Goal: Use online tool/utility: Utilize a website feature to perform a specific function

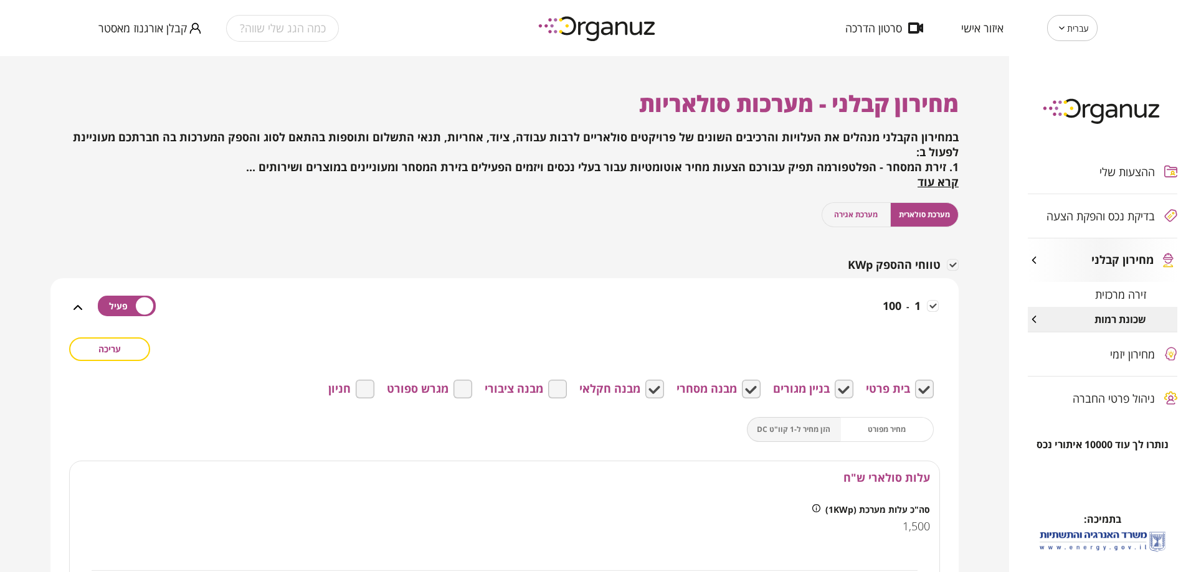
scroll to position [401, 0]
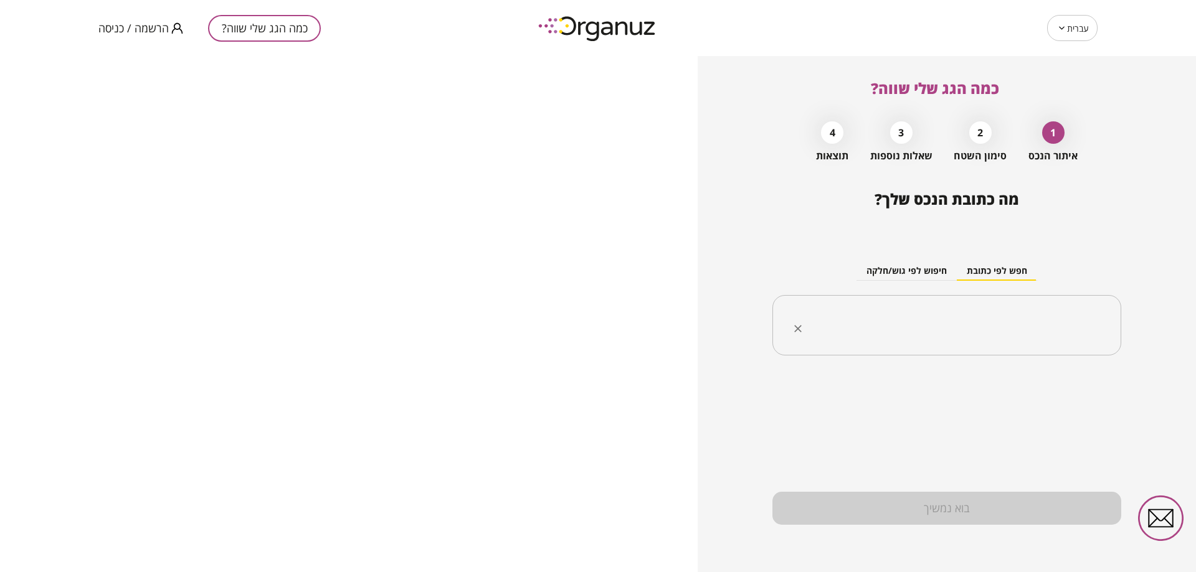
click at [951, 342] on div "​" at bounding box center [946, 325] width 349 height 61
click at [922, 327] on input "text" at bounding box center [950, 325] width 309 height 31
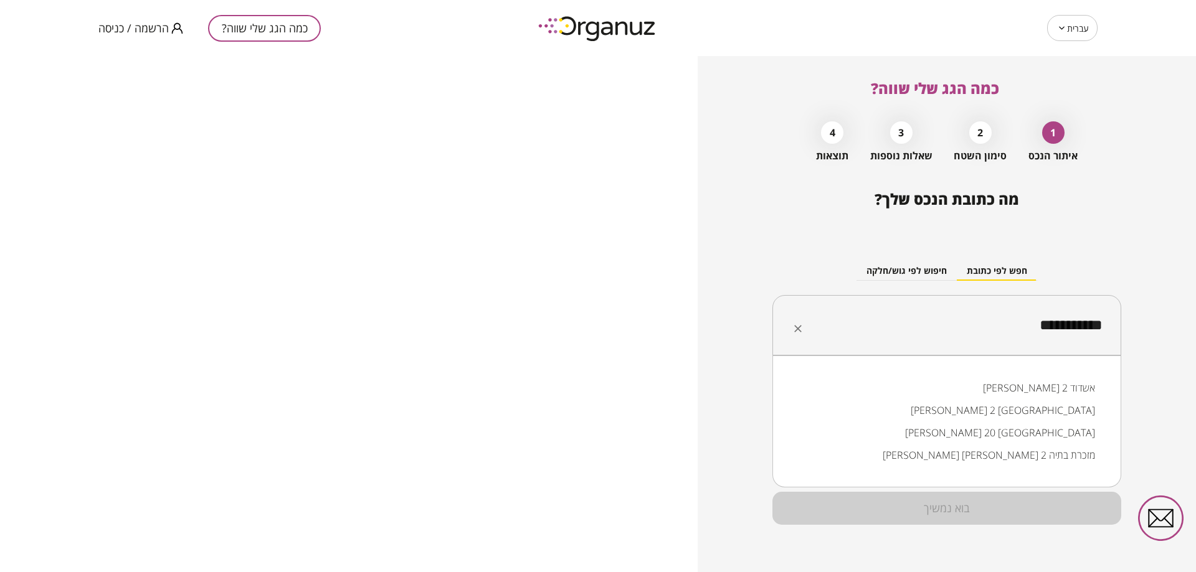
click at [1052, 411] on li "[PERSON_NAME] 2 [GEOGRAPHIC_DATA]" at bounding box center [946, 410] width 316 height 22
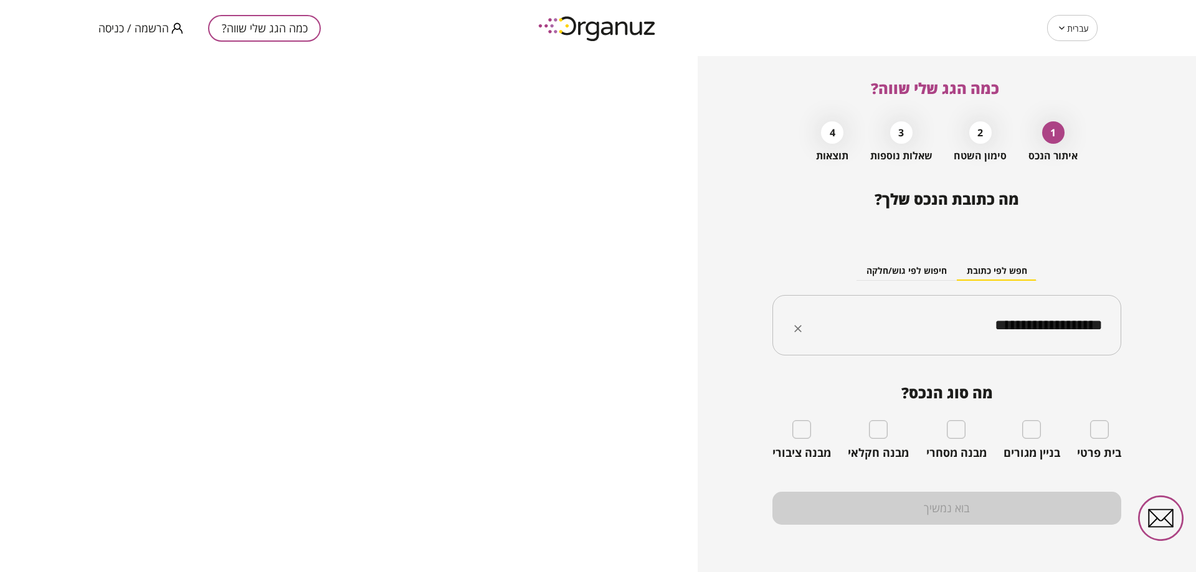
type input "**********"
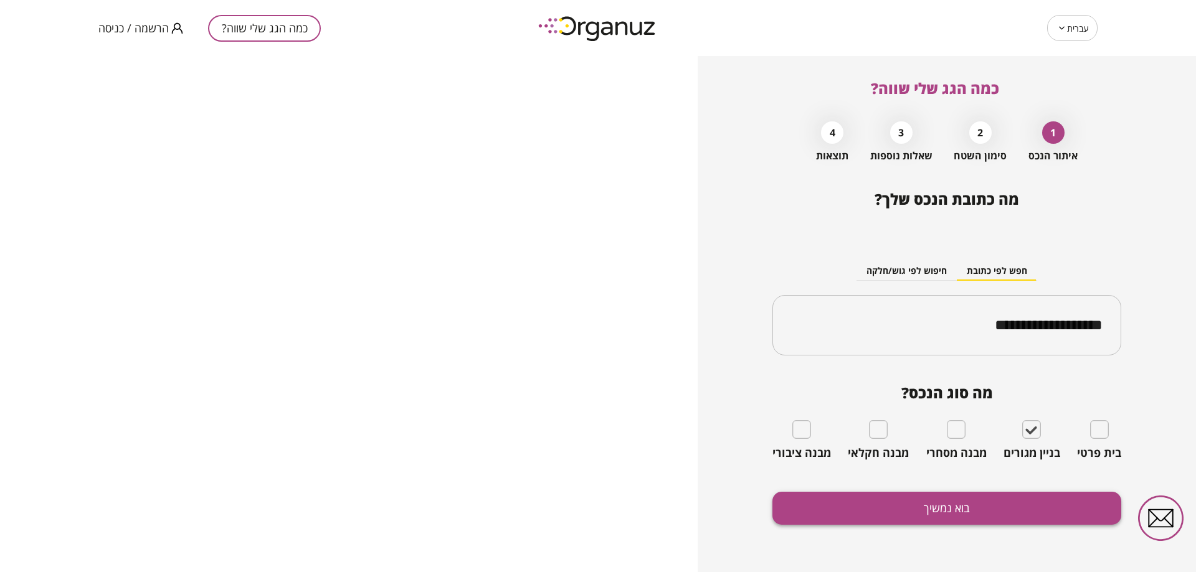
click at [1030, 510] on button "בוא נמשיך" at bounding box center [946, 508] width 349 height 33
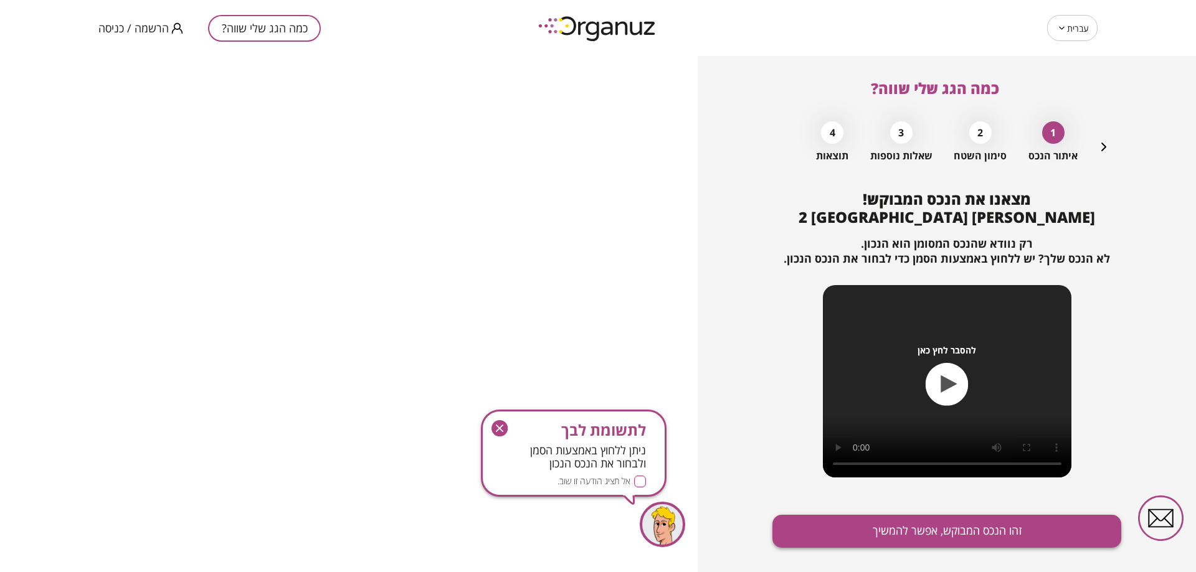
click at [881, 535] on button "זהו הנכס המבוקש, אפשר להמשיך" at bounding box center [946, 531] width 349 height 33
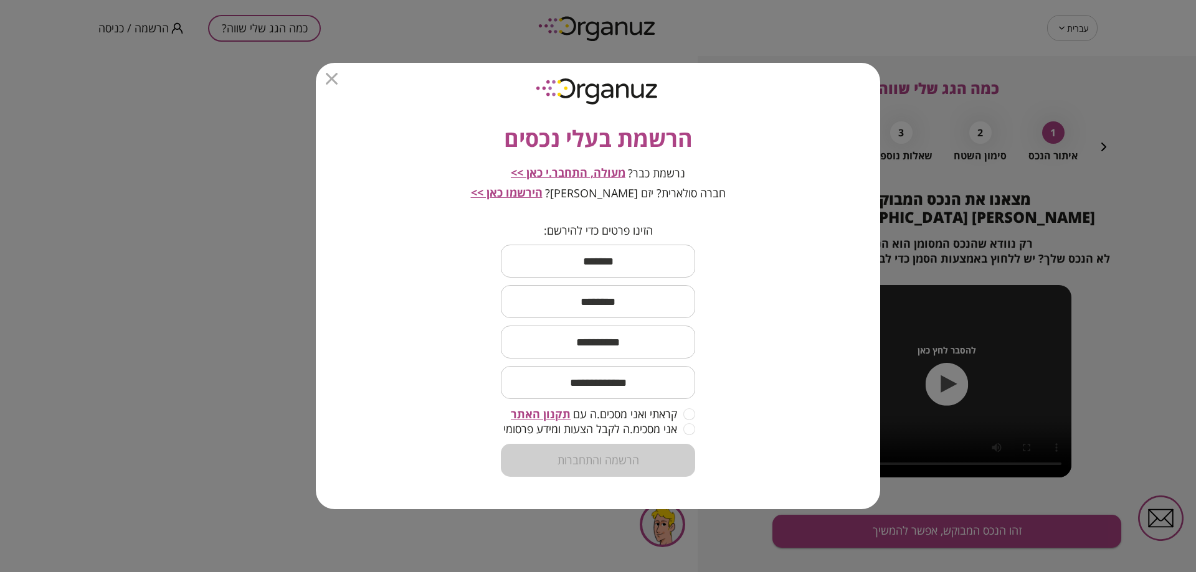
click at [607, 171] on span "מעולה, התחבר.י כאן >>" at bounding box center [568, 172] width 115 height 15
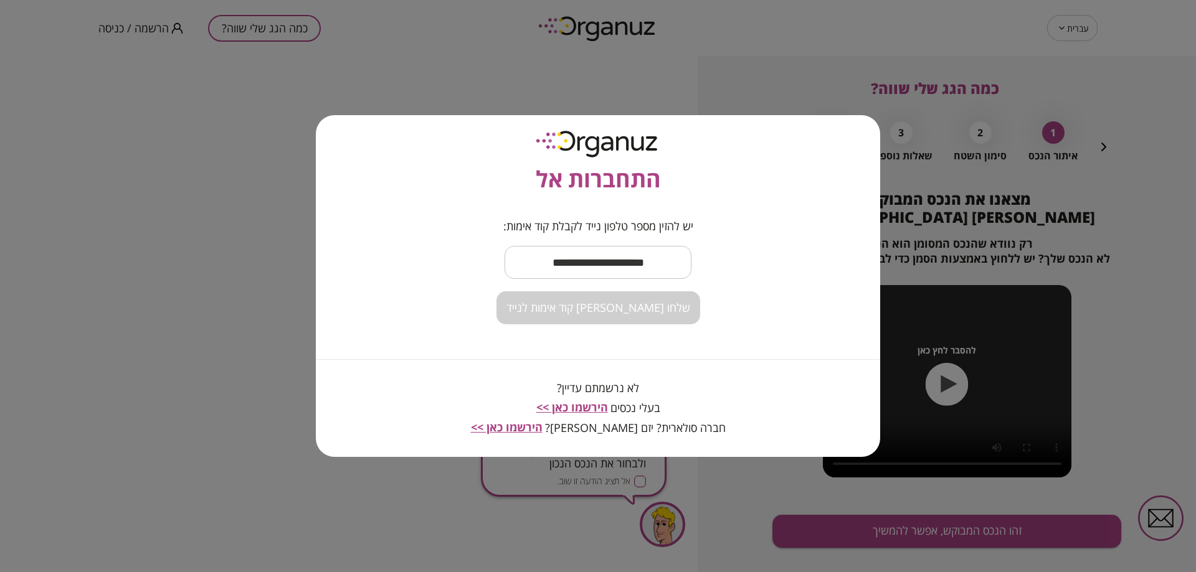
drag, startPoint x: 659, startPoint y: 261, endPoint x: 661, endPoint y: 269, distance: 8.3
click at [659, 261] on input "text" at bounding box center [597, 262] width 187 height 37
type input "**********"
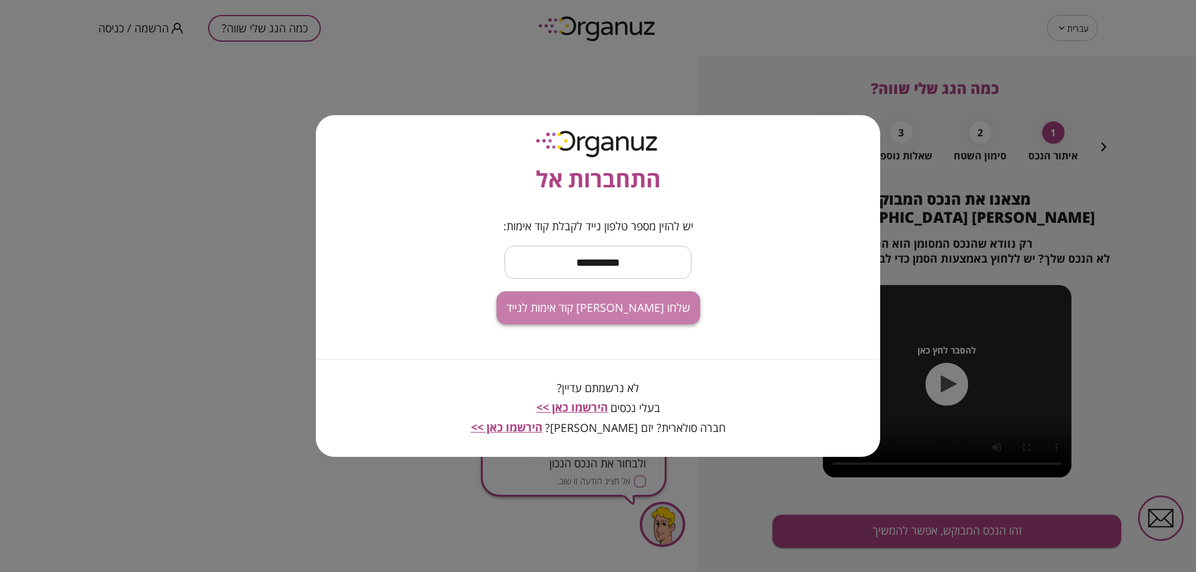
click at [644, 306] on span "שלחו [PERSON_NAME] קוד אימות לנייד" at bounding box center [598, 308] width 184 height 14
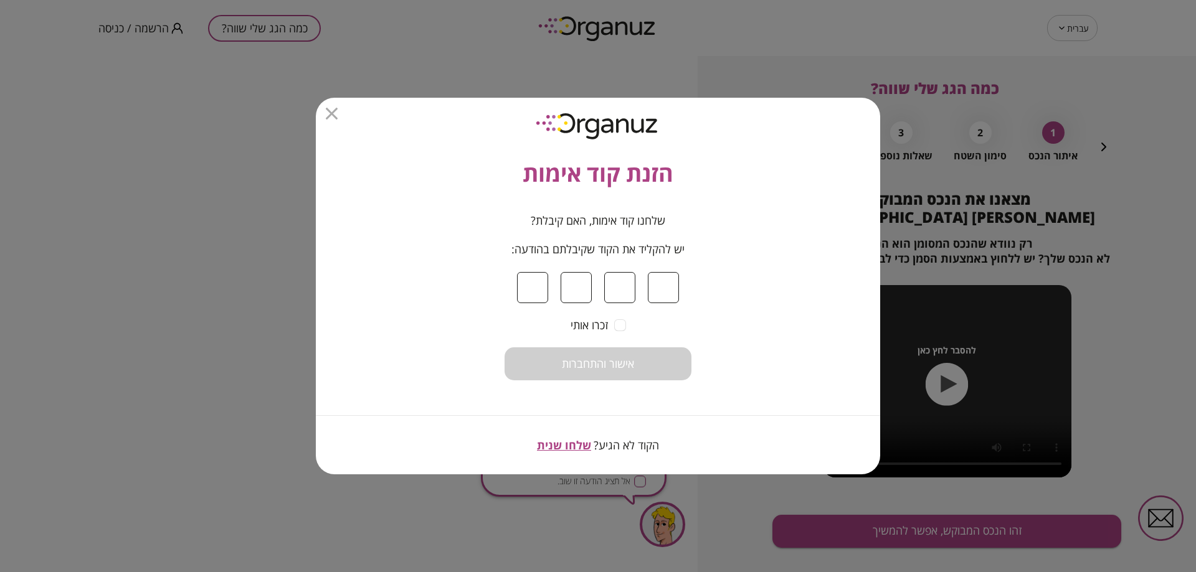
type input "*"
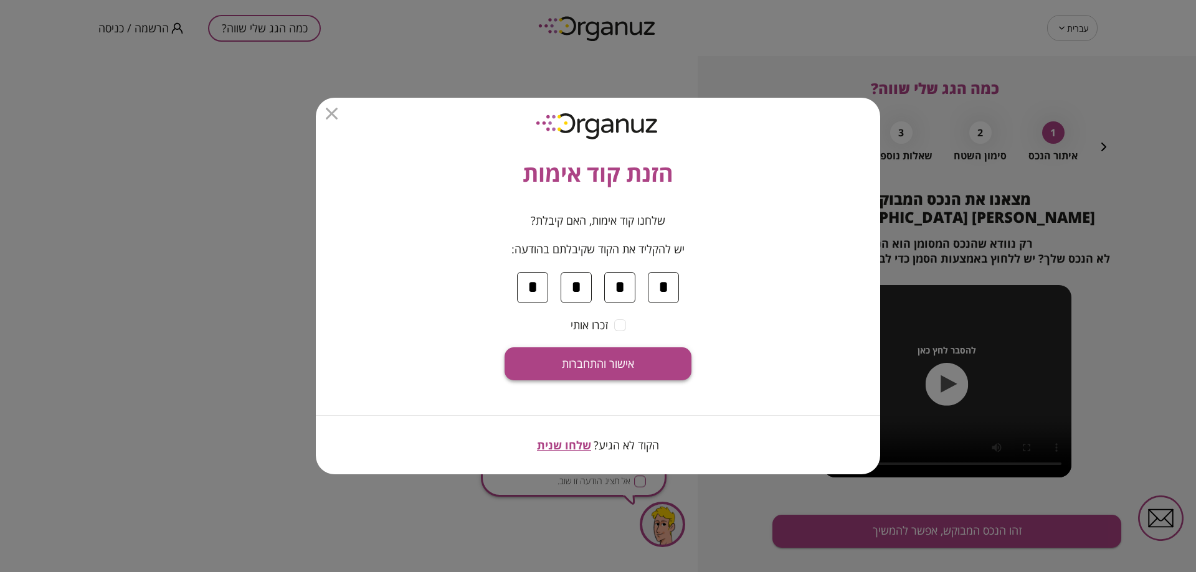
type input "*"
click at [654, 355] on button "אישור והתחברות" at bounding box center [597, 363] width 187 height 33
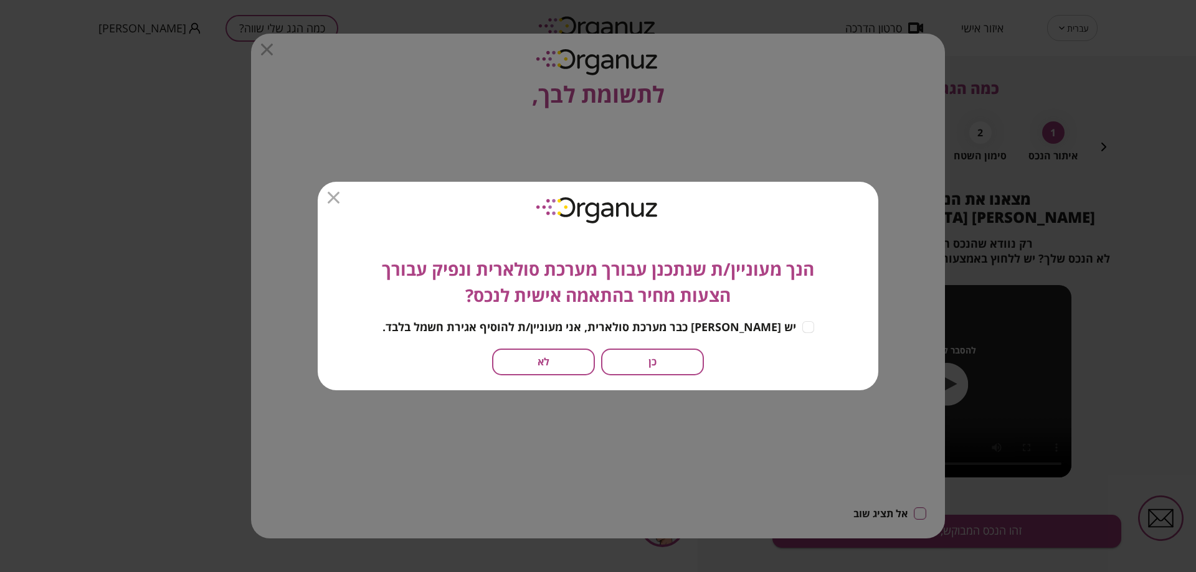
click at [663, 359] on button "כן" at bounding box center [652, 362] width 103 height 27
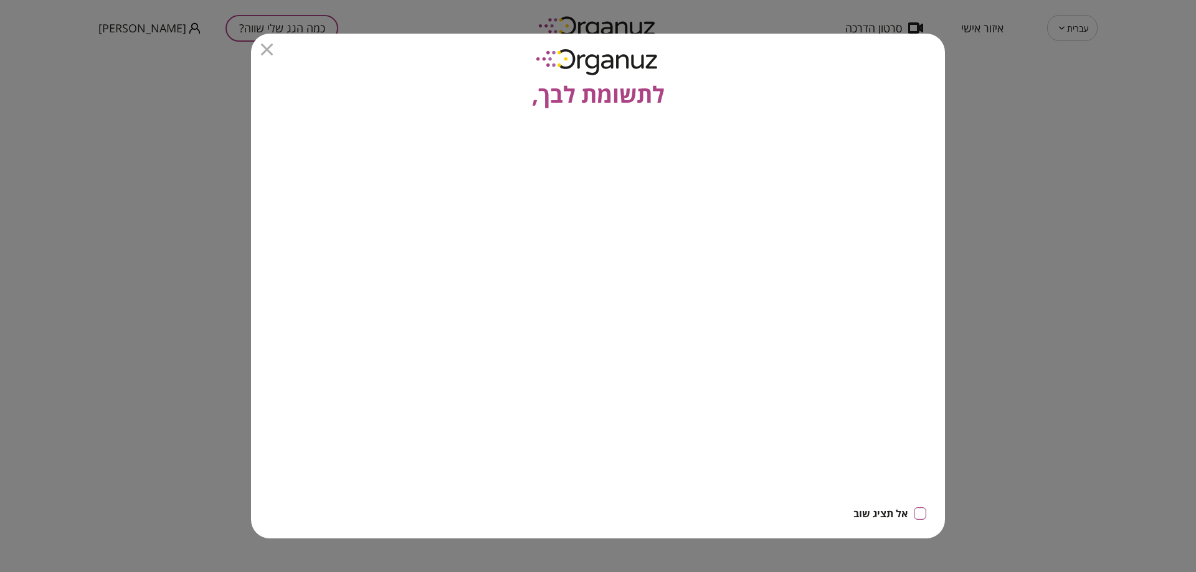
click at [269, 54] on icon "button" at bounding box center [267, 50] width 12 height 12
